Goal: Task Accomplishment & Management: Manage account settings

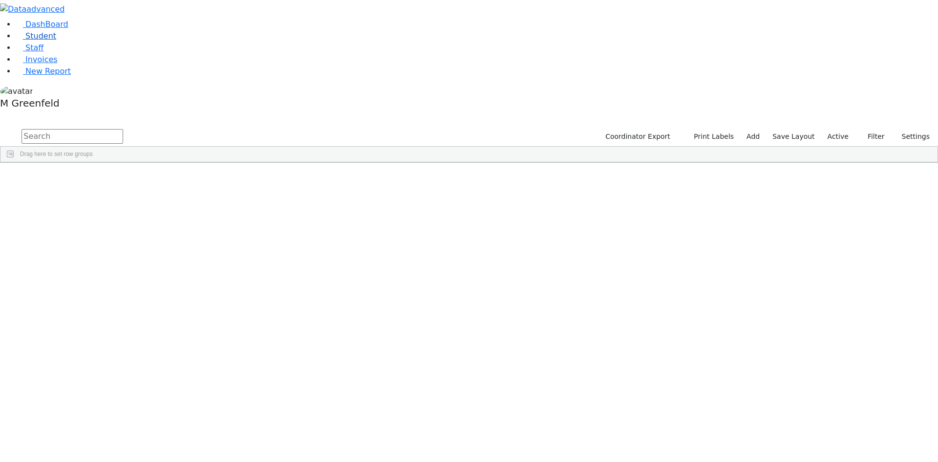
click at [56, 41] on link "Student" at bounding box center [36, 35] width 41 height 9
click at [864, 133] on icon "button" at bounding box center [863, 136] width 6 height 6
click at [850, 148] on form "All Active Inactive Active services only Enrollment student only" at bounding box center [850, 191] width 77 height 86
click at [849, 210] on label "Enrollment student only" at bounding box center [855, 221] width 65 height 23
click at [820, 212] on input "Enrollment student only" at bounding box center [816, 216] width 8 height 8
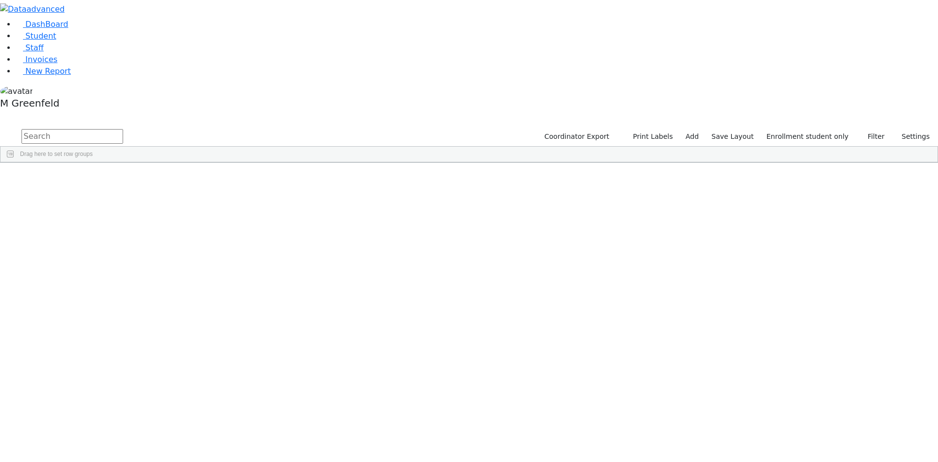
scroll to position [100, 0]
click at [98, 448] on div "[PERSON_NAME]" at bounding box center [74, 455] width 47 height 14
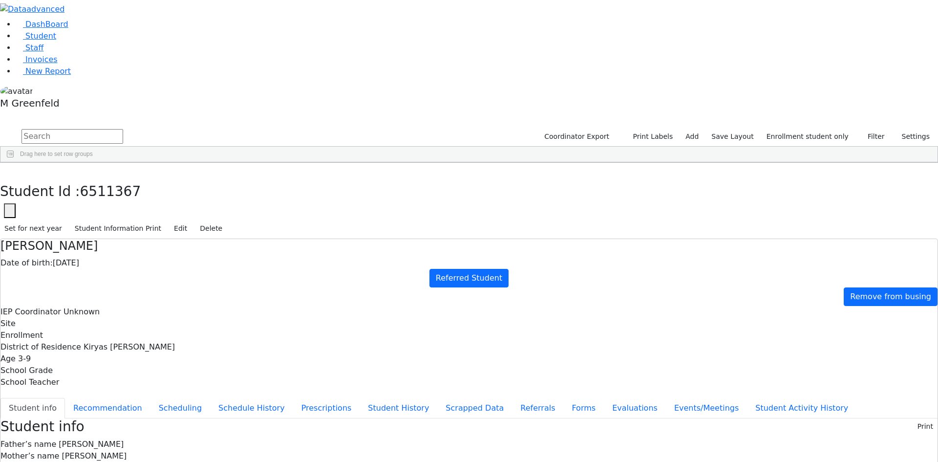
click at [224, 398] on ul "Student info Recommendation Scheduling Schedule History Prescriptions Student H…" at bounding box center [468, 408] width 937 height 21
drag, startPoint x: 227, startPoint y: 281, endPoint x: 262, endPoint y: 281, distance: 35.2
click at [604, 398] on button "Evaluations" at bounding box center [635, 408] width 62 height 21
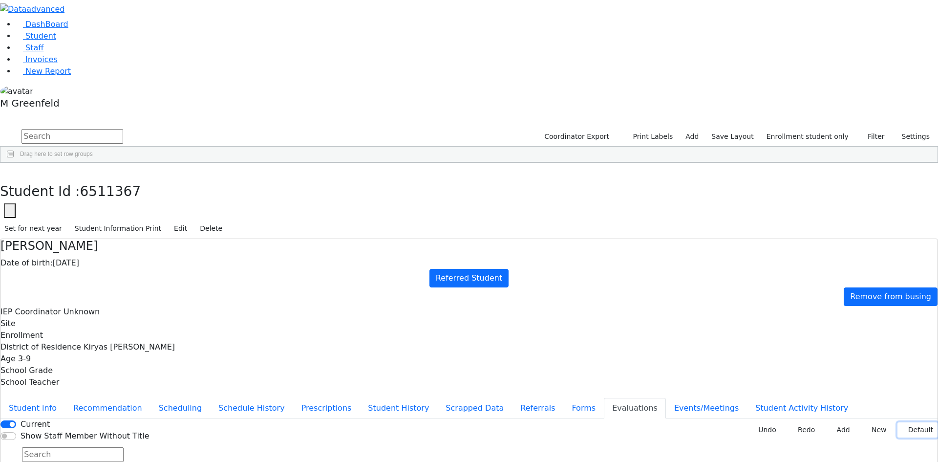
click at [913, 422] on button "Default" at bounding box center [918, 429] width 40 height 15
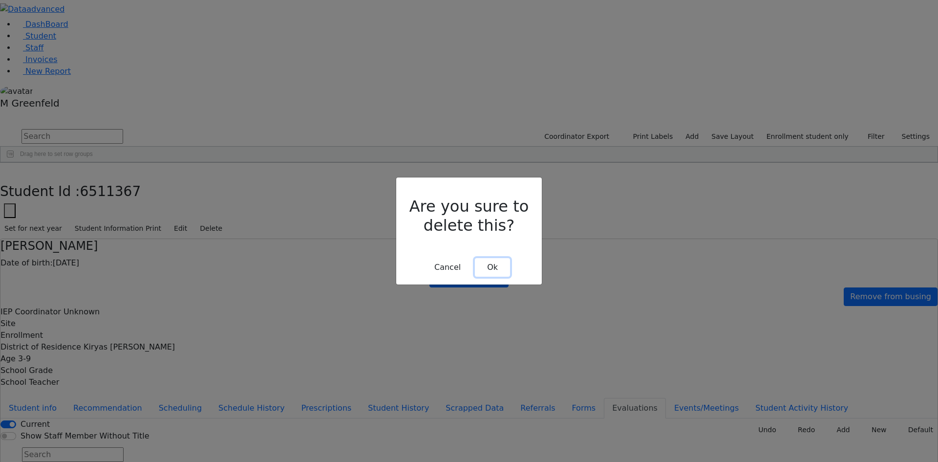
click at [495, 258] on button "Ok" at bounding box center [492, 267] width 35 height 19
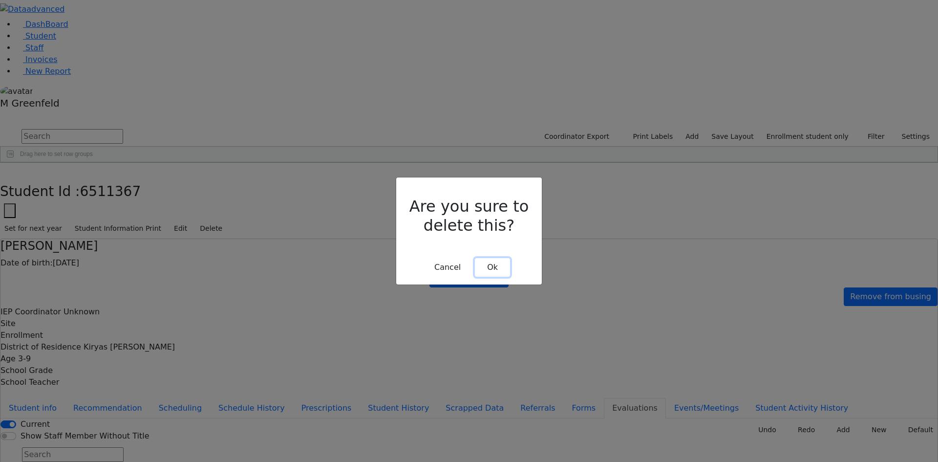
click at [490, 258] on button "Ok" at bounding box center [492, 267] width 35 height 19
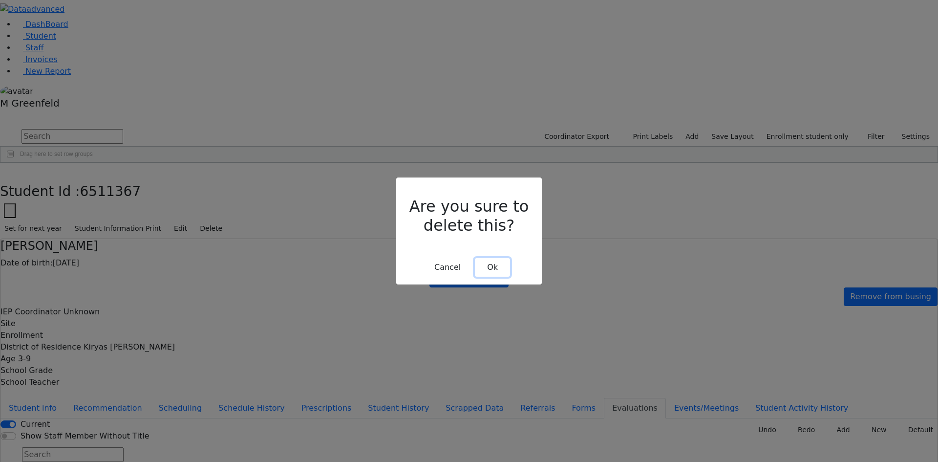
click at [503, 258] on button "Ok" at bounding box center [492, 267] width 35 height 19
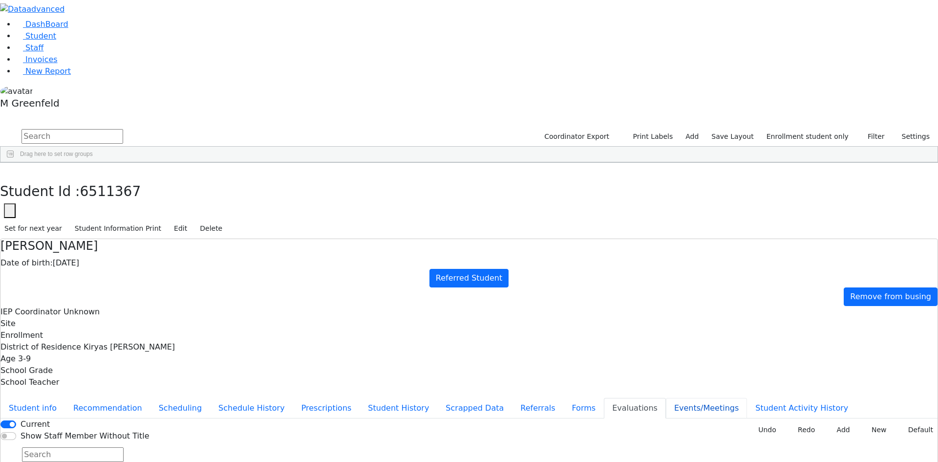
click at [666, 398] on button "Events/Meetings" at bounding box center [706, 408] width 81 height 21
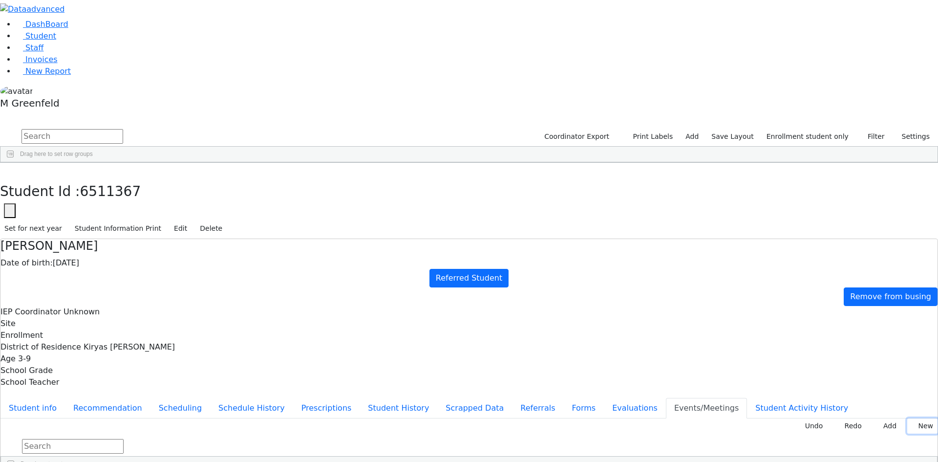
click at [909, 418] on button "New" at bounding box center [922, 425] width 30 height 15
type input "[DATE]"
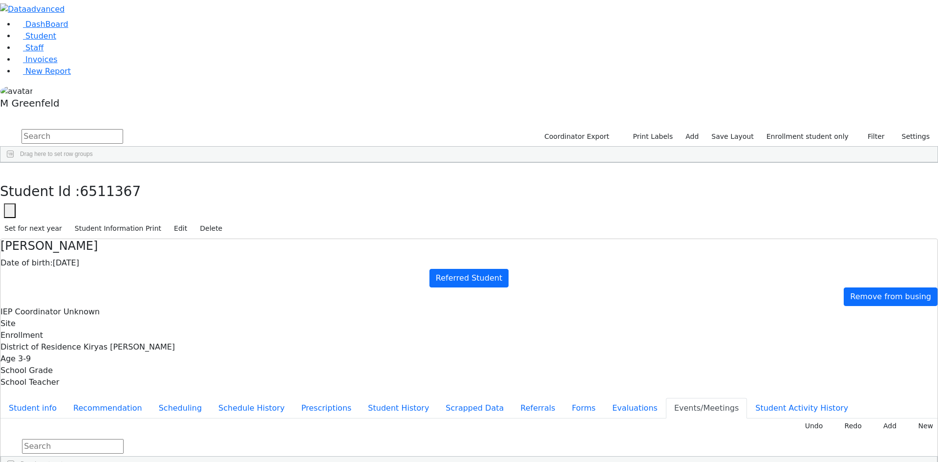
click at [151, 398] on button "Recommendation" at bounding box center [108, 408] width 86 height 21
checkbox input "true"
click at [512, 398] on button "Referrals" at bounding box center [537, 408] width 51 height 21
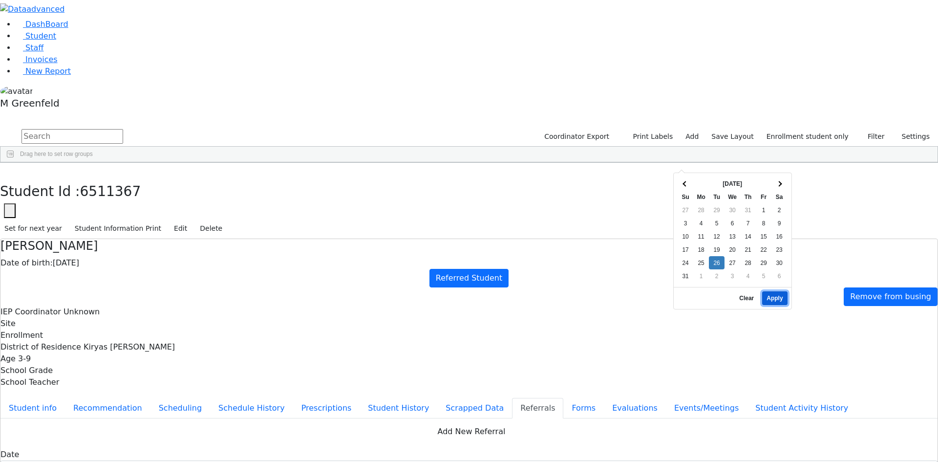
click at [781, 291] on button "Apply" at bounding box center [774, 298] width 25 height 14
type input "[DATE]"
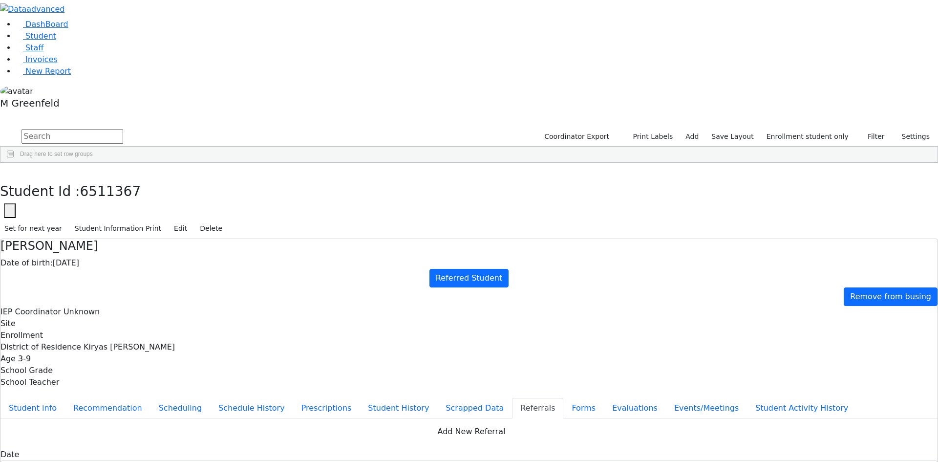
click at [194, 163] on div "Student Id : 6511367 Student Id 6511367 Cancel Save Set for next year Student I…" at bounding box center [469, 201] width 938 height 76
click at [14, 163] on button "button" at bounding box center [7, 173] width 14 height 21
click at [145, 448] on div "[PERSON_NAME]" at bounding box center [121, 455] width 47 height 14
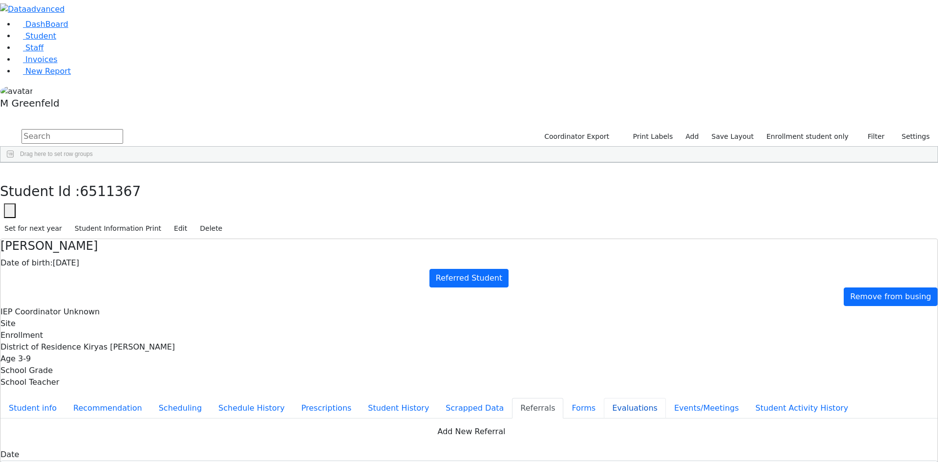
click at [604, 398] on button "Evaluations" at bounding box center [635, 408] width 62 height 21
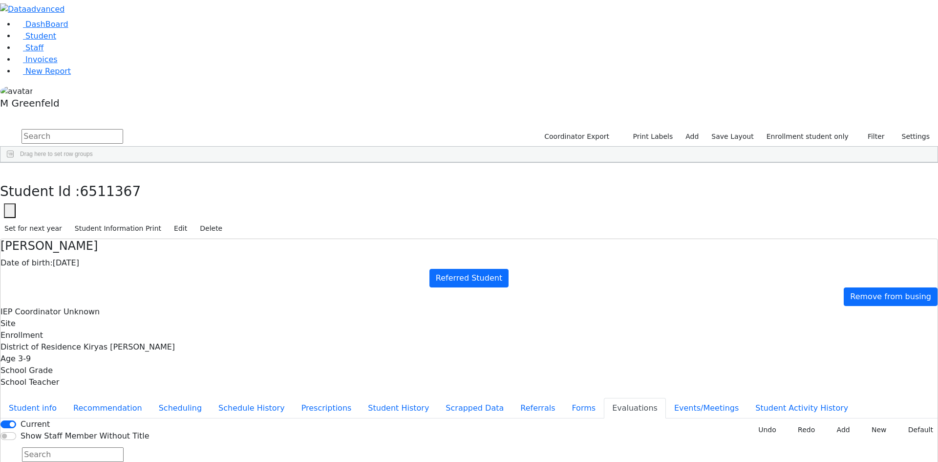
type input "r"
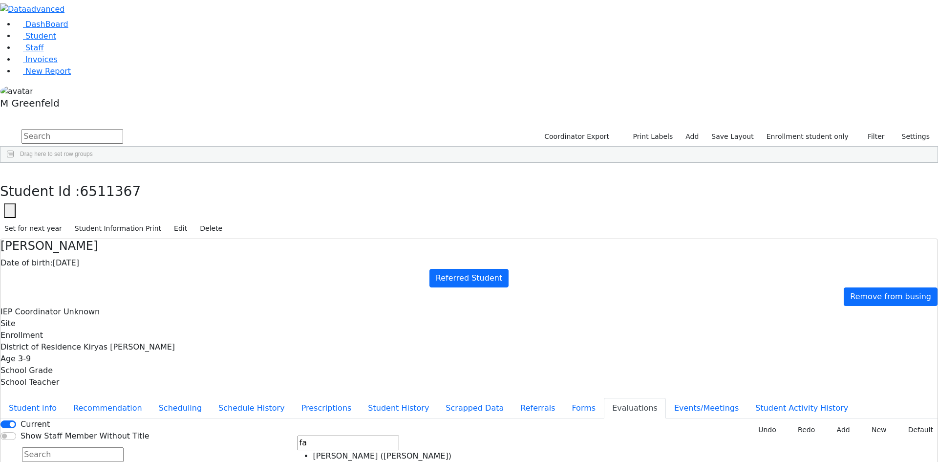
click at [399, 435] on input "fa" at bounding box center [349, 442] width 102 height 15
type input "ra"
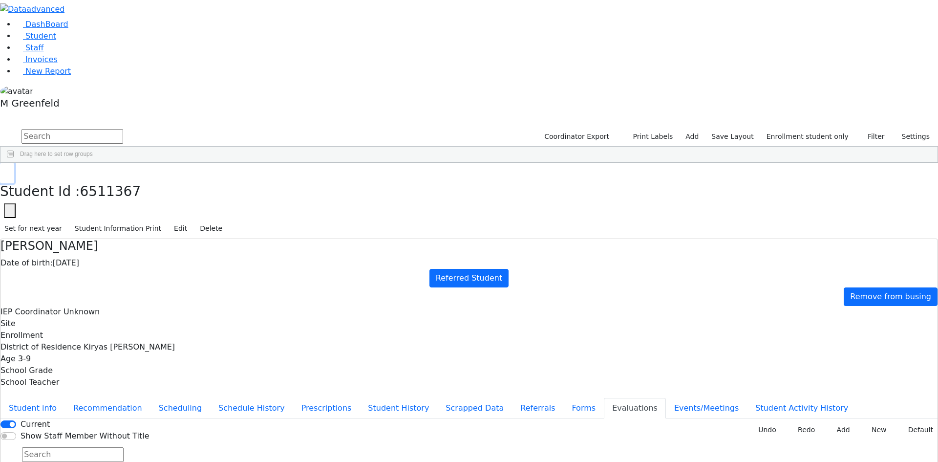
click at [14, 163] on button "button" at bounding box center [7, 173] width 14 height 21
click at [56, 41] on link "Student" at bounding box center [36, 35] width 41 height 9
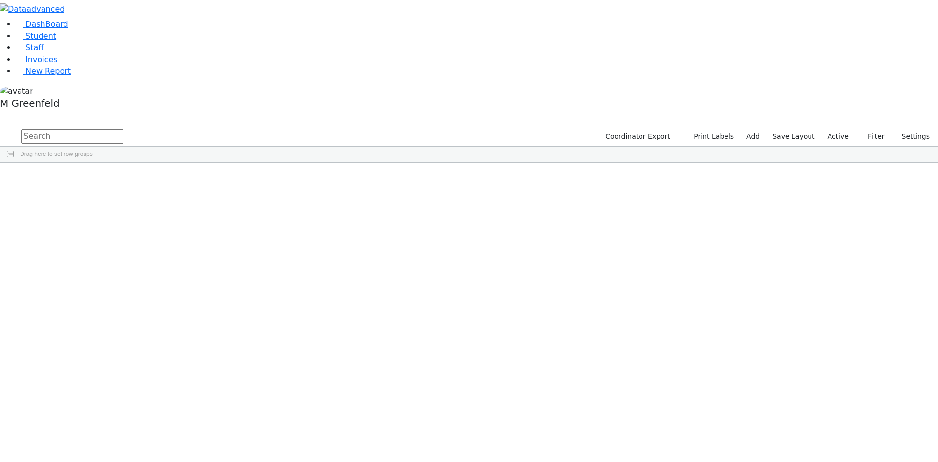
click at [123, 129] on input "text" at bounding box center [73, 136] width 102 height 15
